Goal: Find specific page/section: Find specific page/section

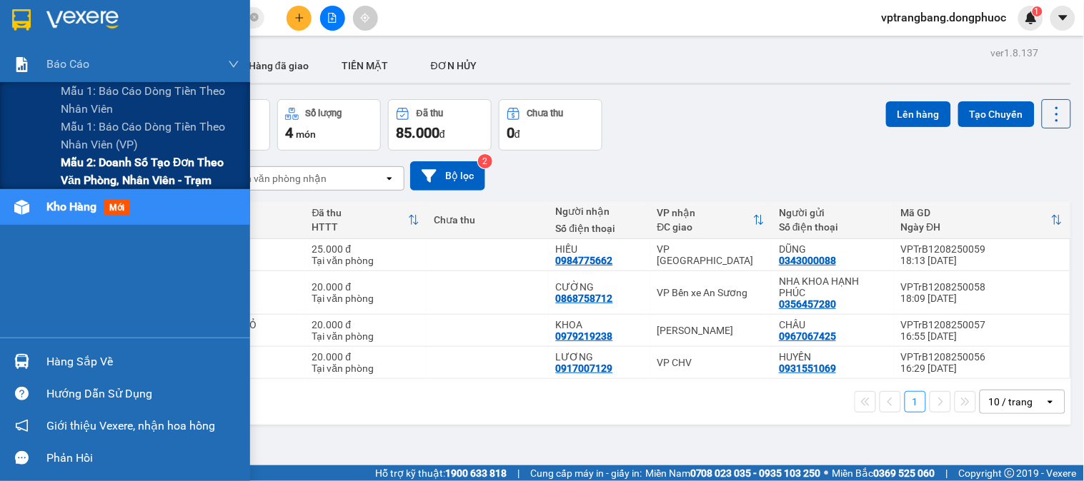
click at [120, 175] on span "Mẫu 2: Doanh số tạo đơn theo Văn phòng, nhân viên - Trạm" at bounding box center [150, 172] width 179 height 36
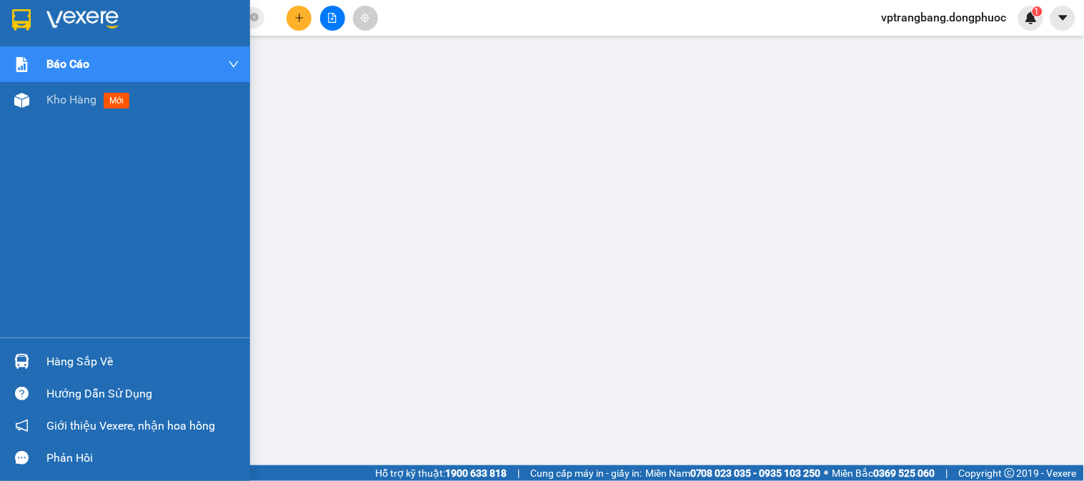
click at [90, 364] on div "Hàng sắp về" at bounding box center [142, 361] width 193 height 21
click at [129, 101] on span "mới" at bounding box center [117, 101] width 26 height 16
